Goal: Task Accomplishment & Management: Use online tool/utility

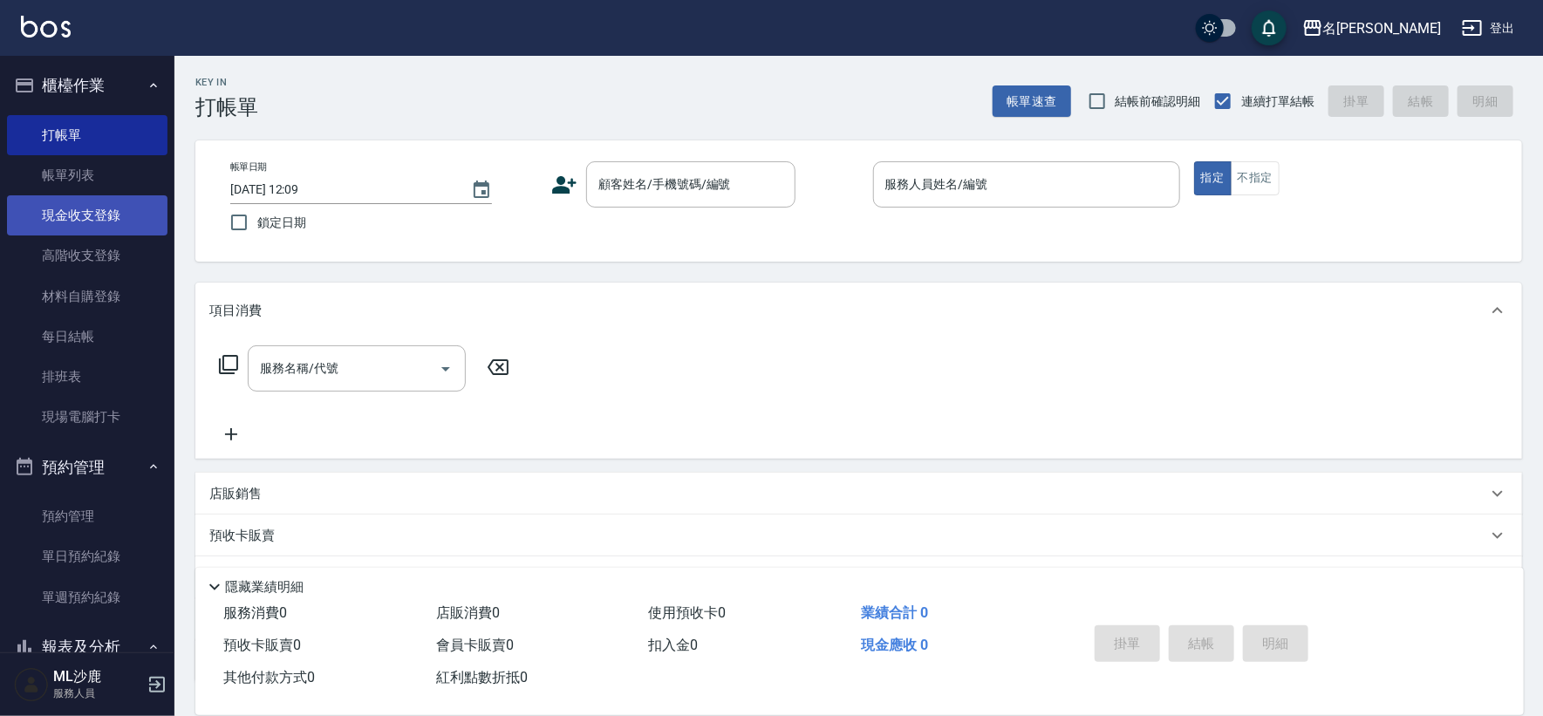
click at [92, 224] on link "現金收支登錄" at bounding box center [87, 215] width 161 height 40
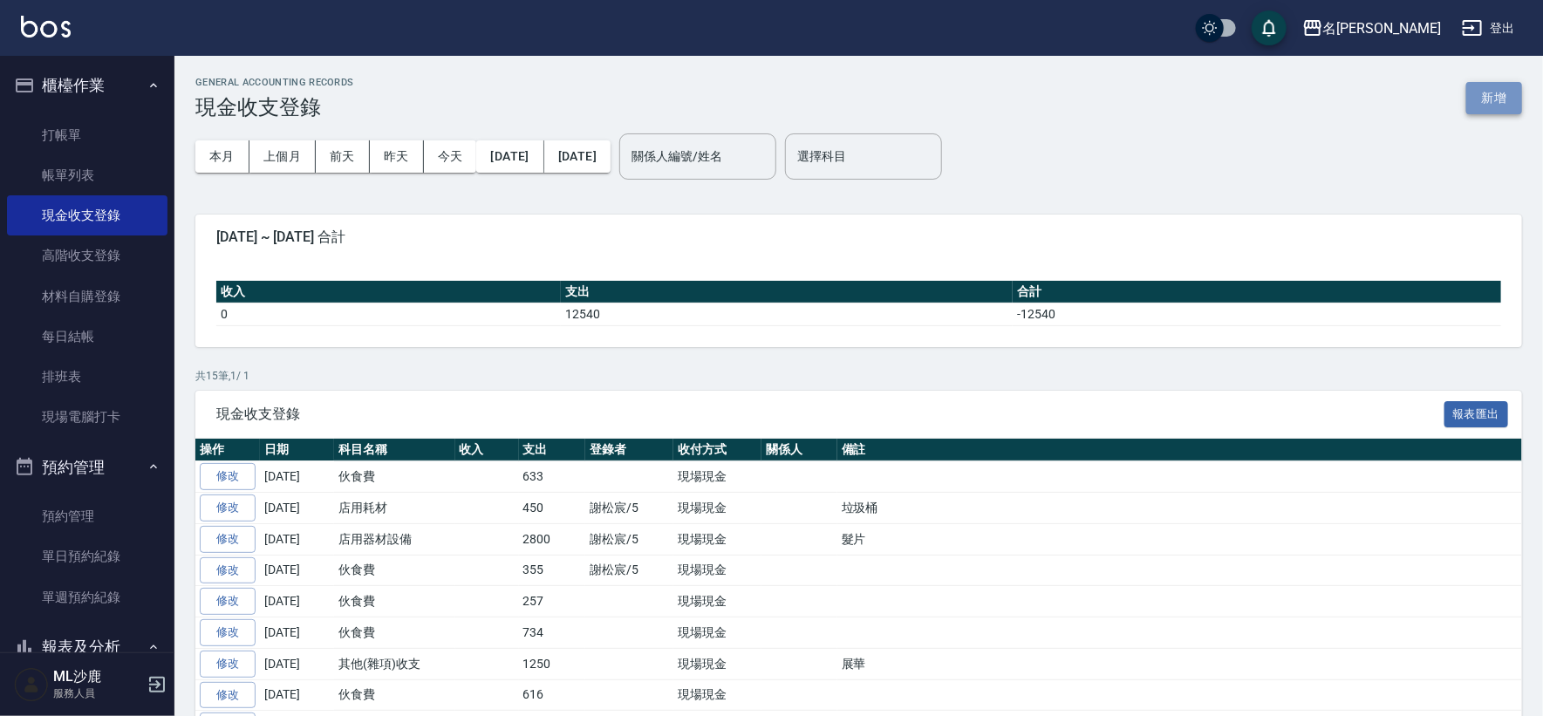
click at [1497, 87] on button "新增" at bounding box center [1495, 98] width 56 height 32
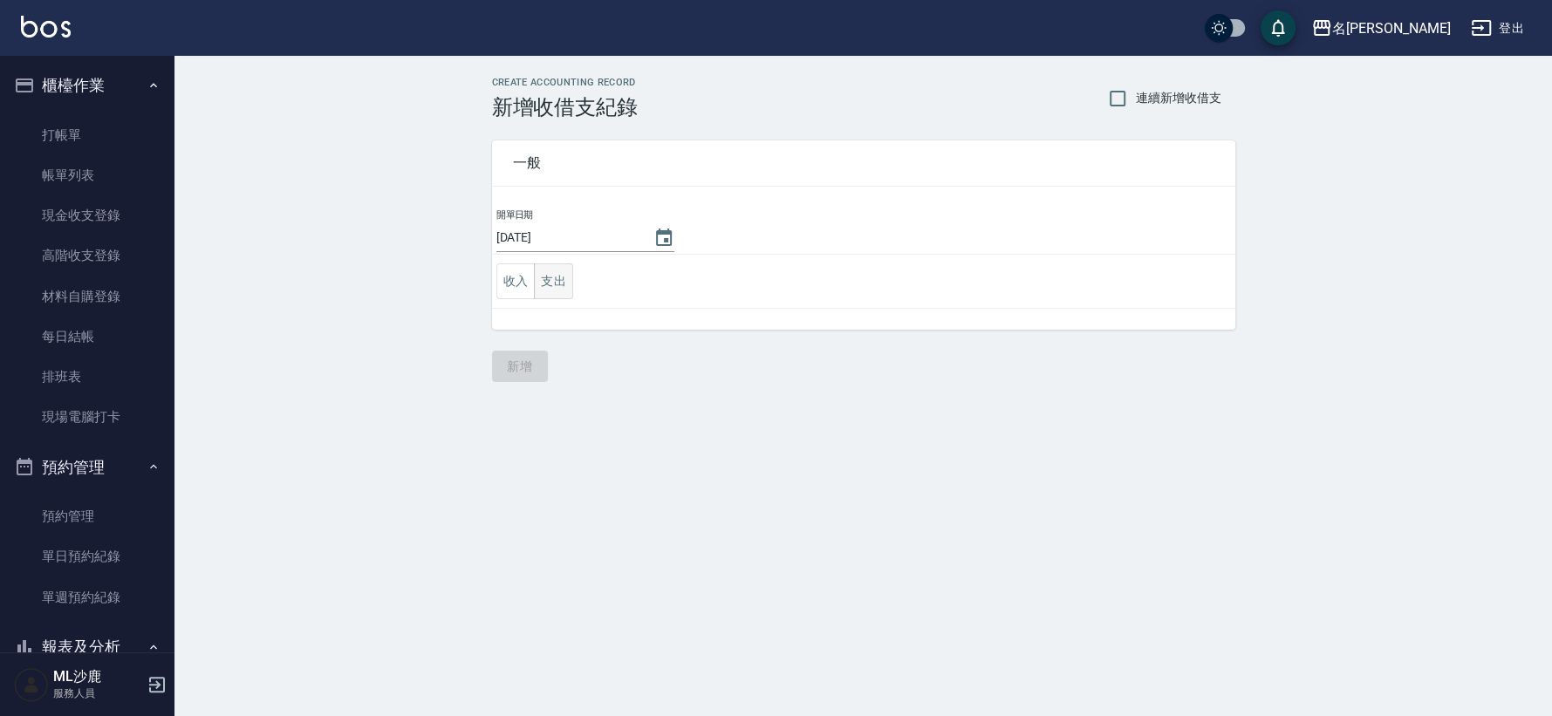
click at [551, 270] on button "支出" at bounding box center [553, 281] width 39 height 36
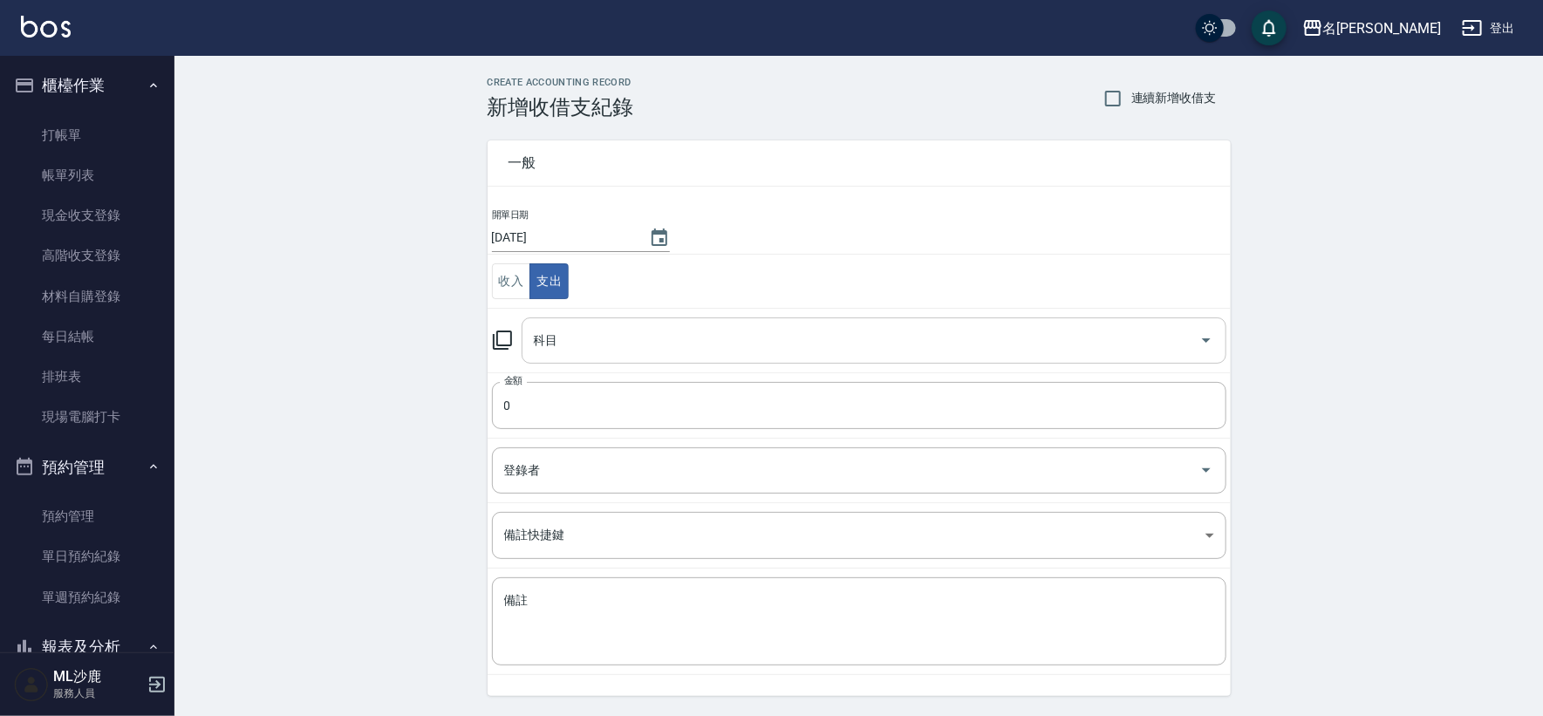
click at [589, 323] on div "科目" at bounding box center [874, 341] width 705 height 46
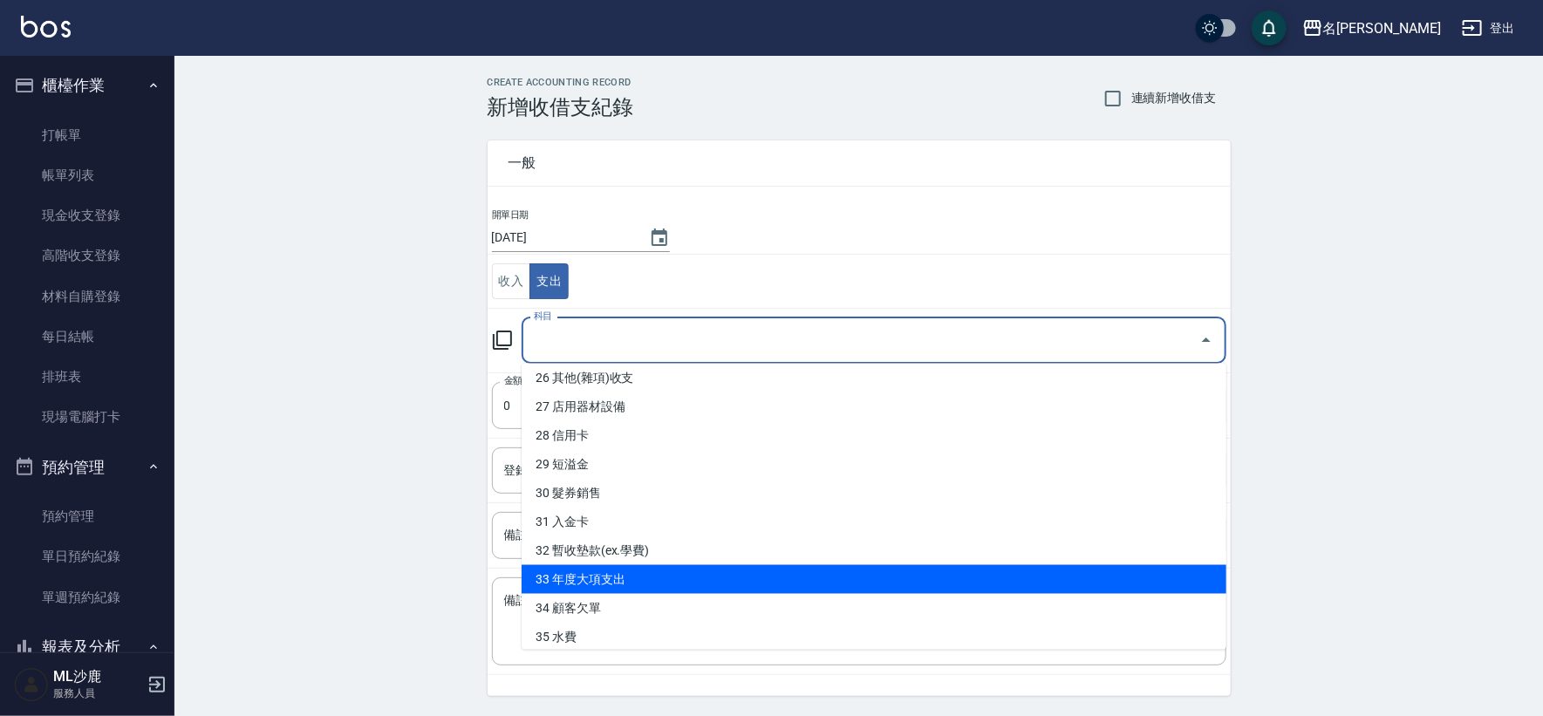
scroll to position [723, 0]
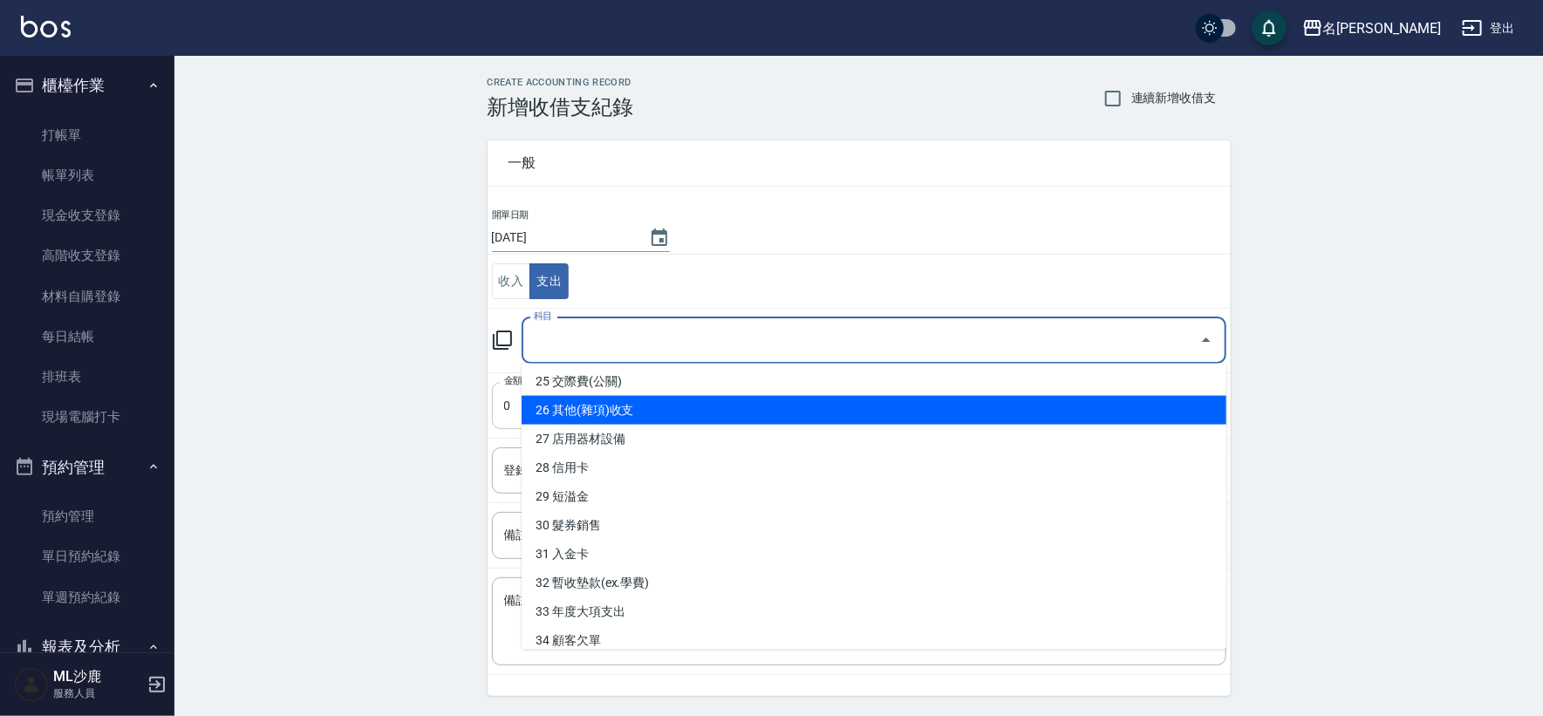
click at [618, 404] on li "26 其他(雜項)收支" at bounding box center [874, 410] width 705 height 29
type input "26 其他(雜項)收支"
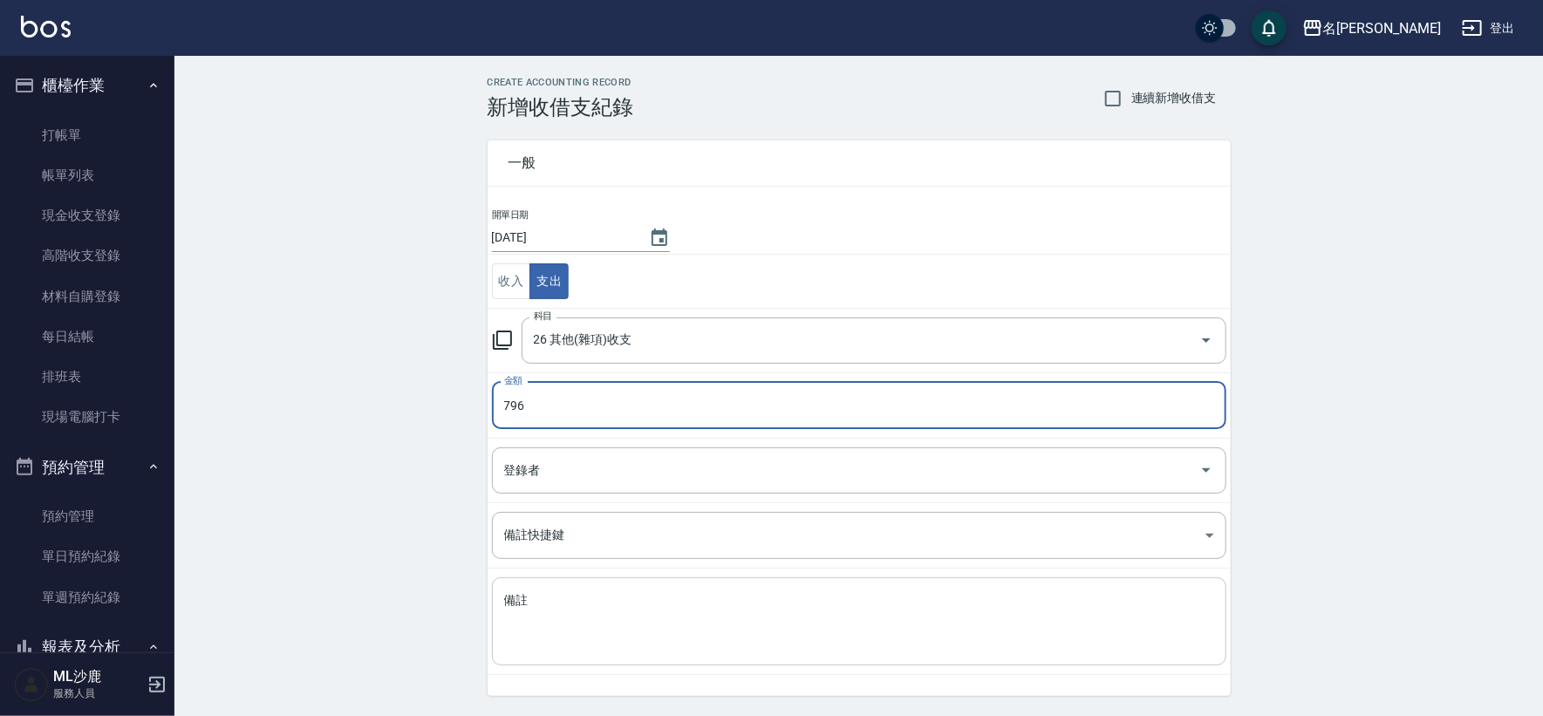
type input "796"
click at [590, 595] on textarea "備註" at bounding box center [859, 621] width 710 height 59
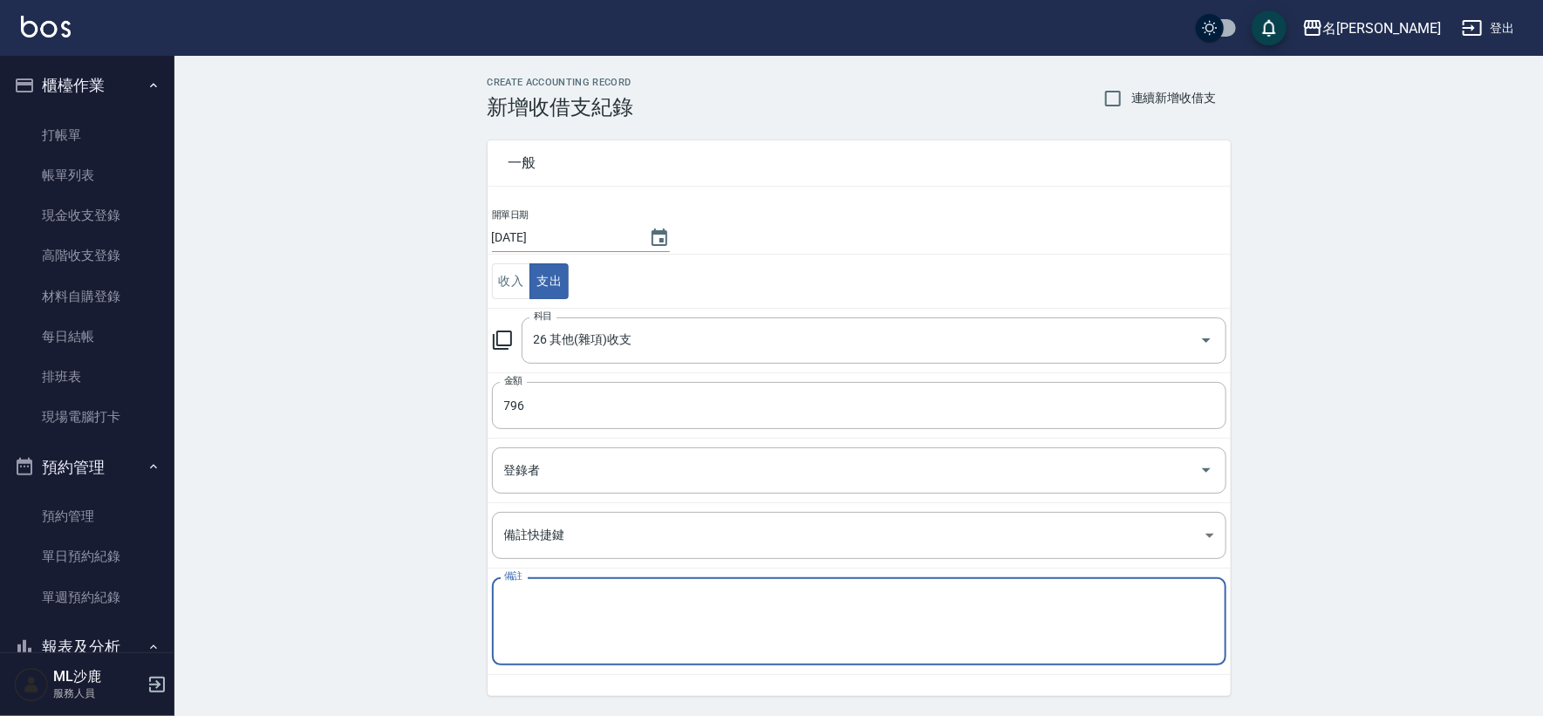
type textarea "s"
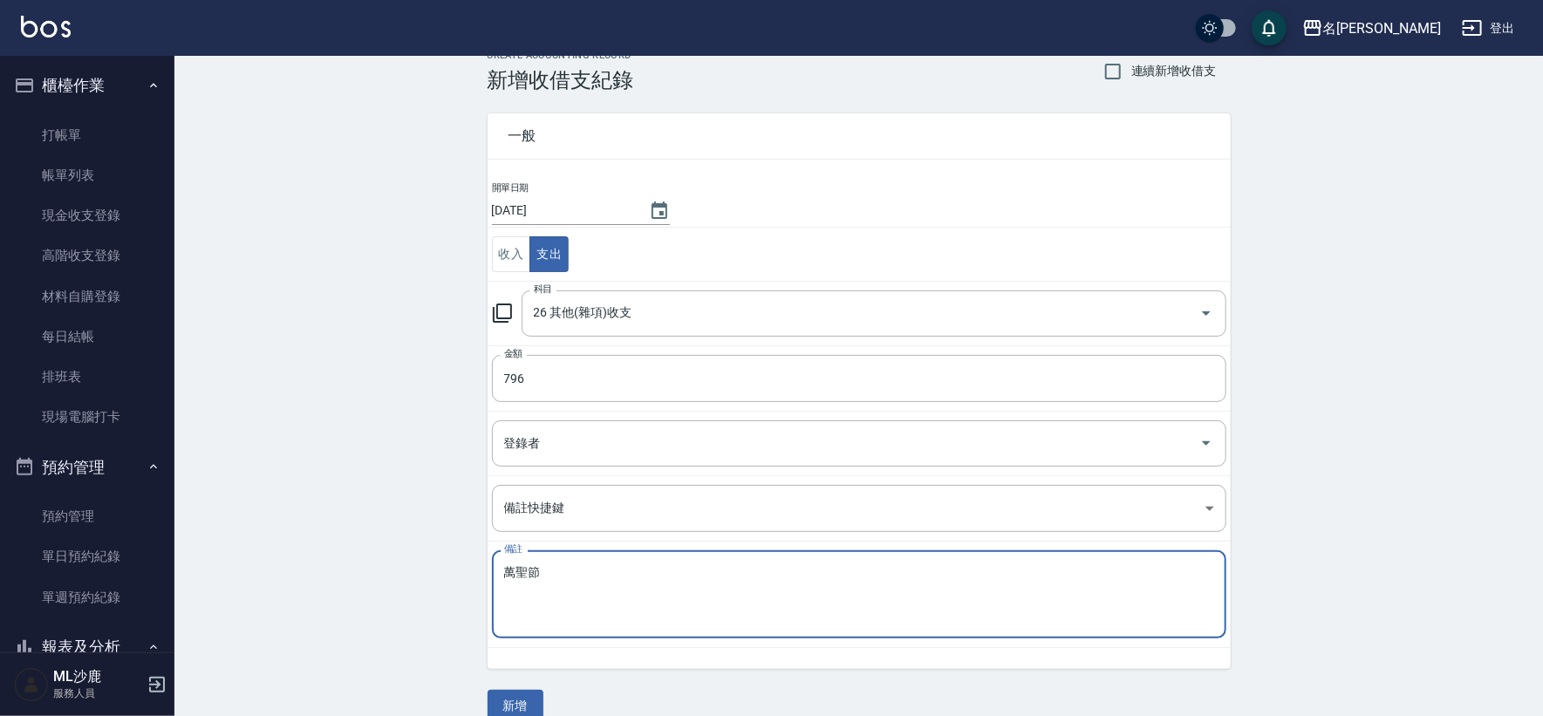
scroll to position [52, 0]
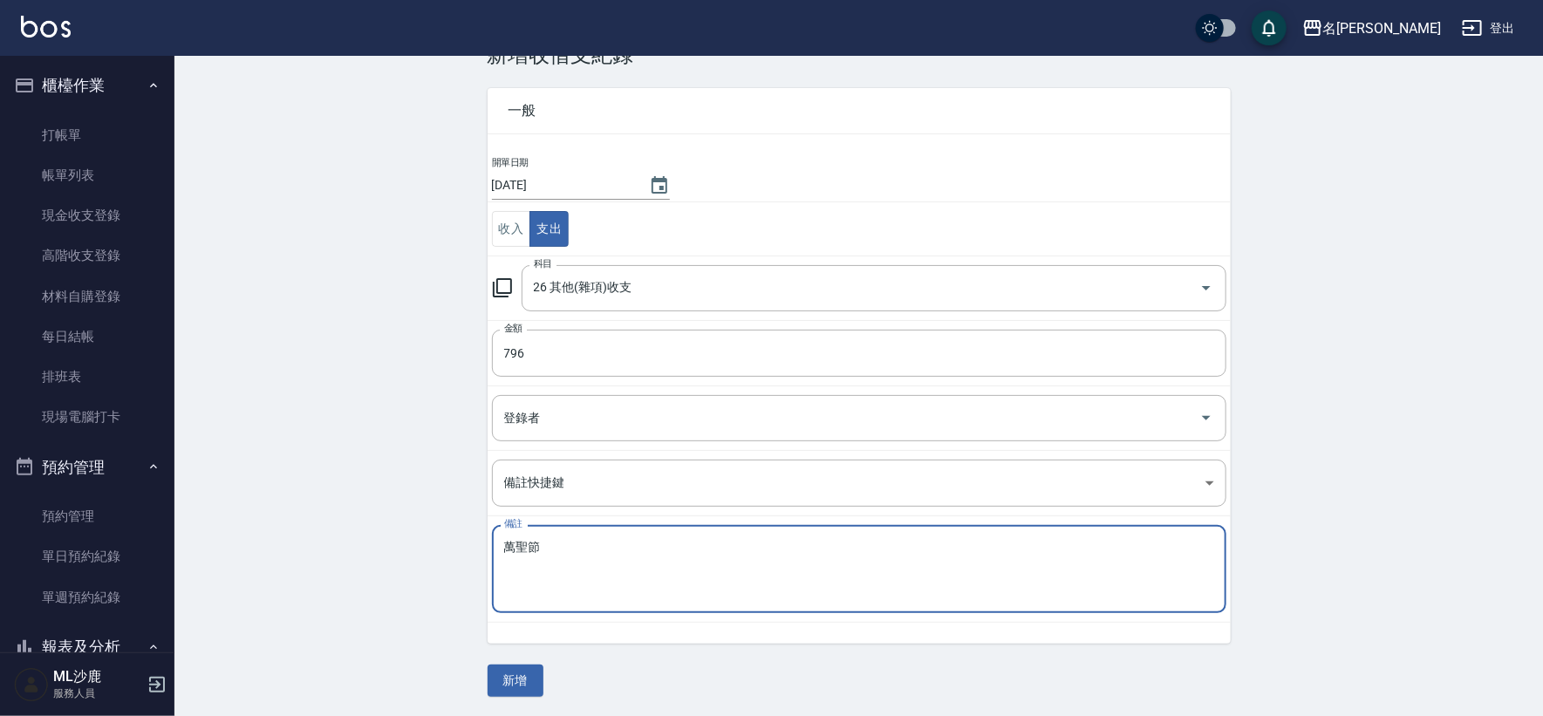
type textarea "萬聖節"
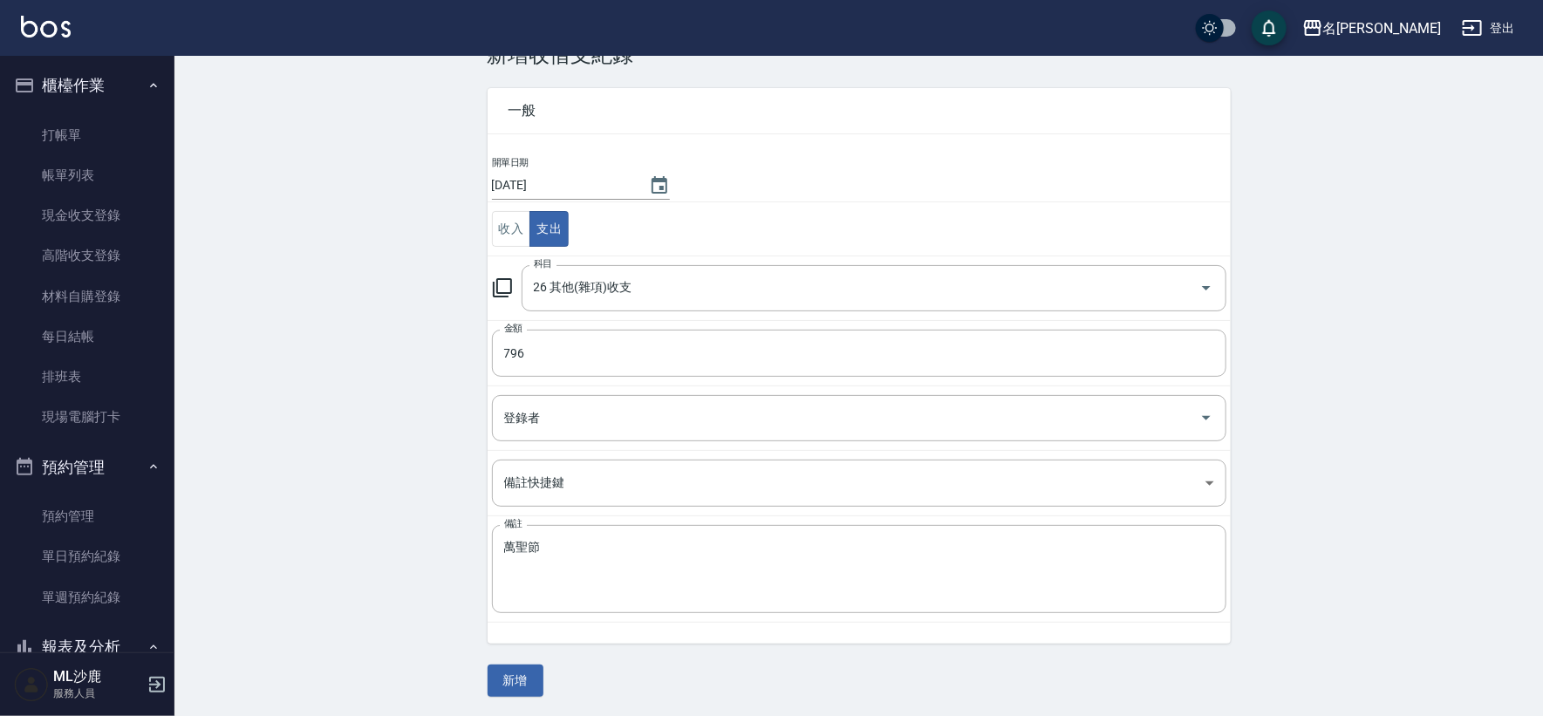
click at [368, 469] on div "CREATE ACCOUNTING RECORD 新增收借支紀錄 連續新增收借支 一般 開單日期 [DATE] 收入 支出 科目 26 其他(雜項)收支 科目…" at bounding box center [858, 360] width 1369 height 715
click at [505, 678] on button "新增" at bounding box center [516, 681] width 56 height 32
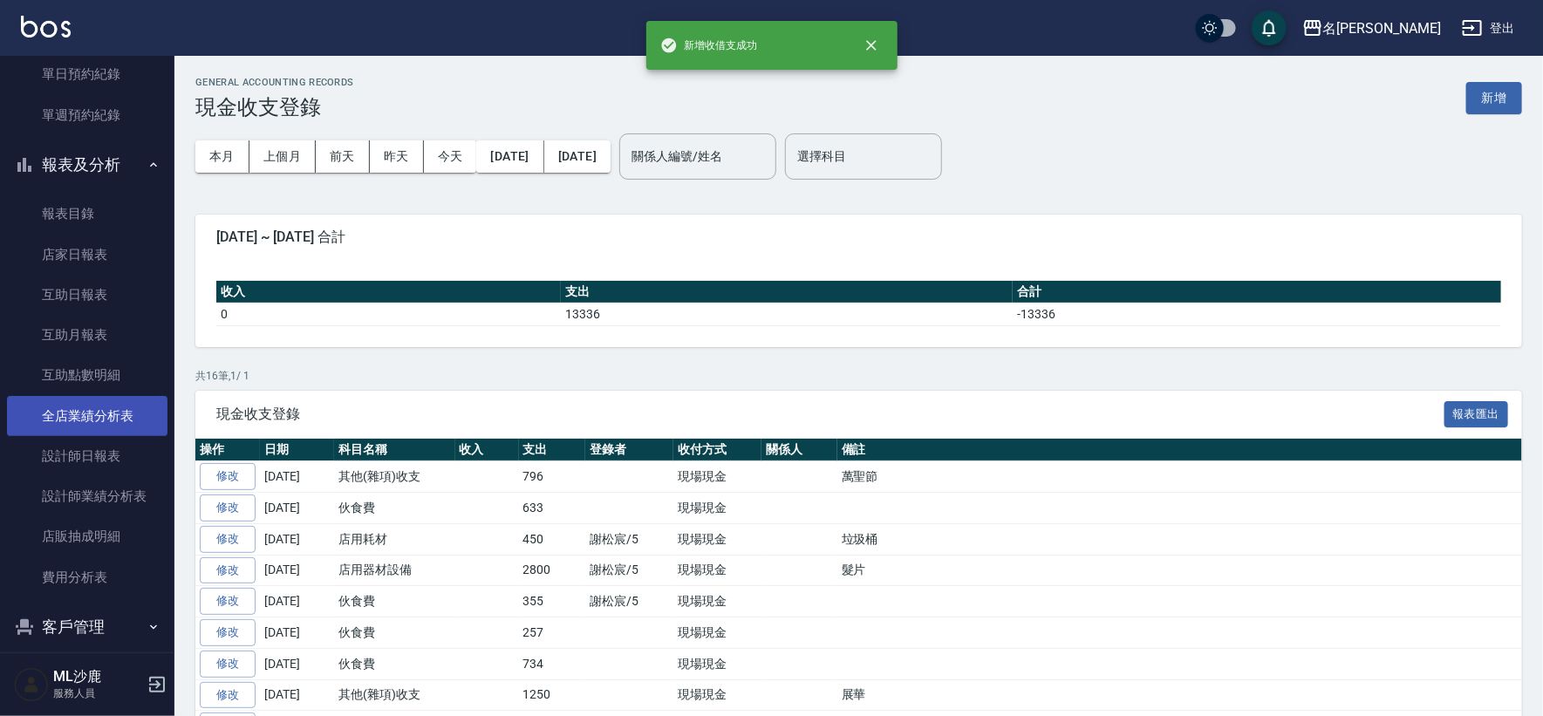
scroll to position [484, 0]
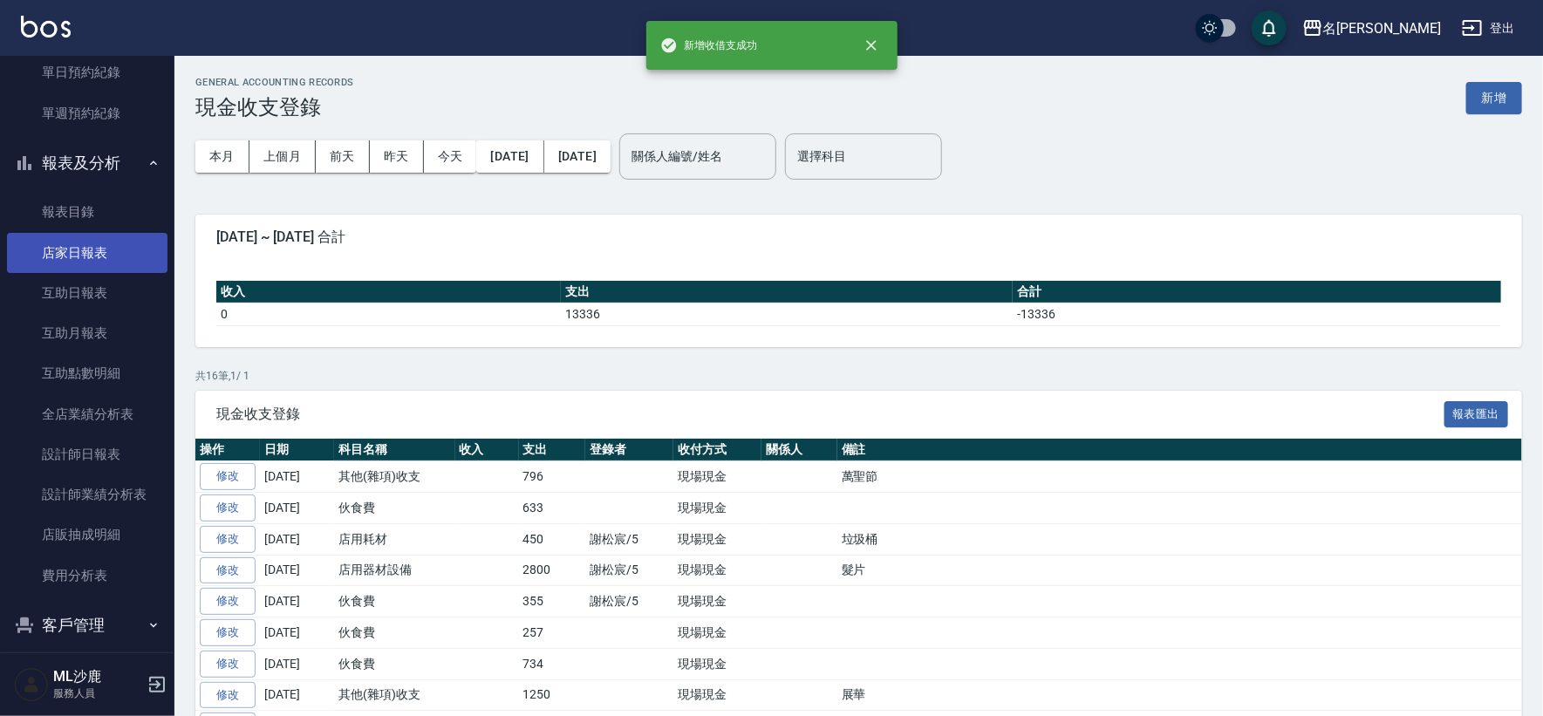
click at [87, 250] on link "店家日報表" at bounding box center [87, 253] width 161 height 40
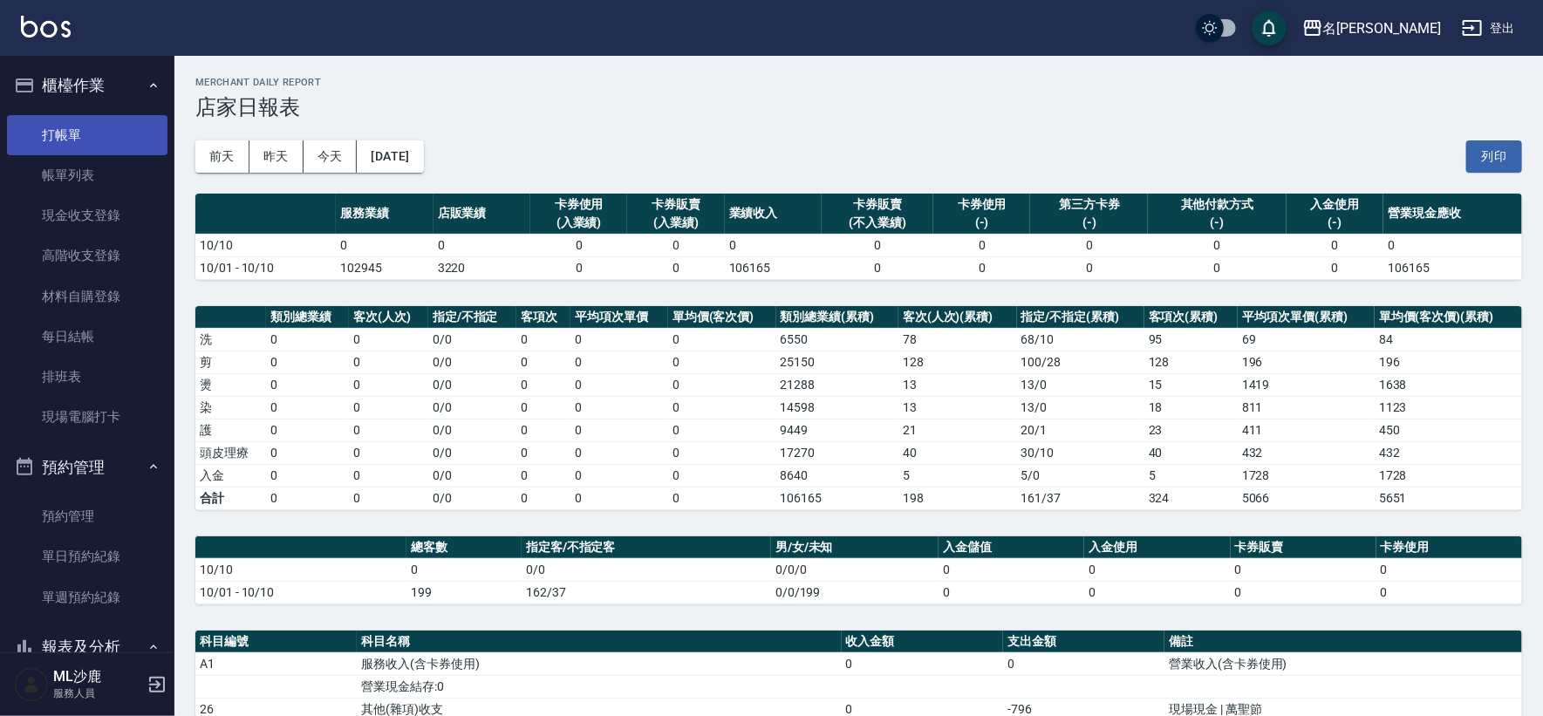
click at [99, 128] on link "打帳單" at bounding box center [87, 135] width 161 height 40
